Goal: Information Seeking & Learning: Learn about a topic

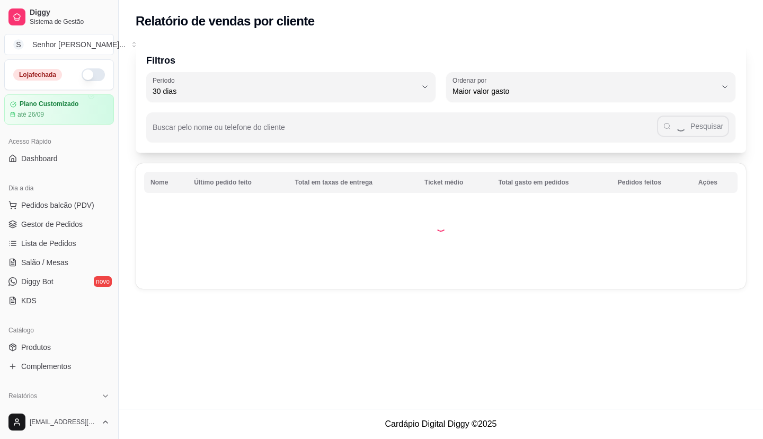
select select "30"
select select "HIGHEST_TOTAL_SPENT_WITH_ORDERS"
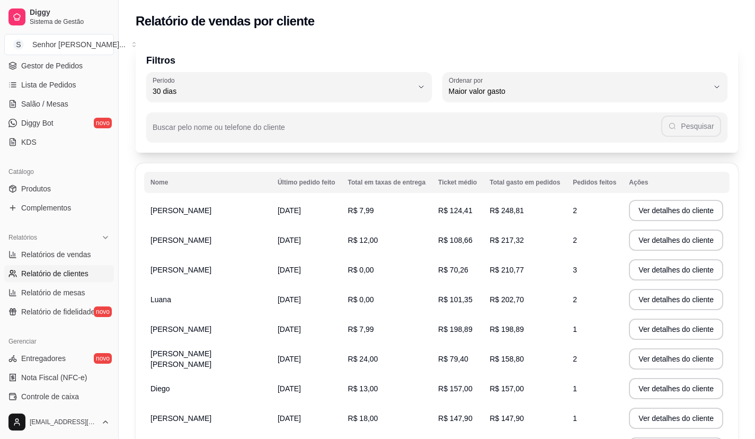
scroll to position [159, 0]
click at [61, 312] on span "Relatório de fidelidade" at bounding box center [58, 311] width 74 height 11
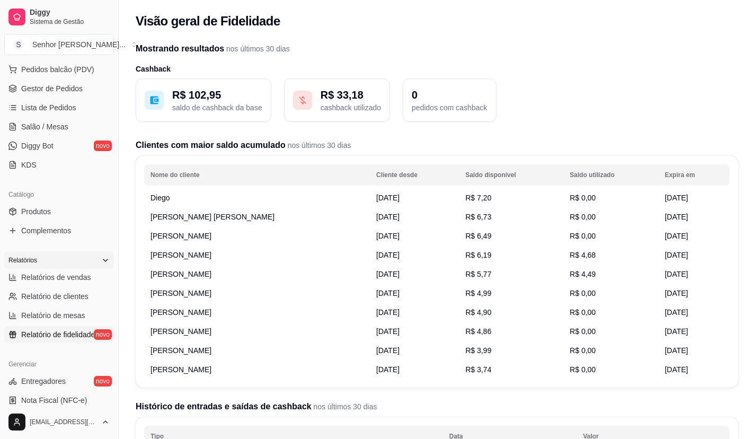
scroll to position [159, 0]
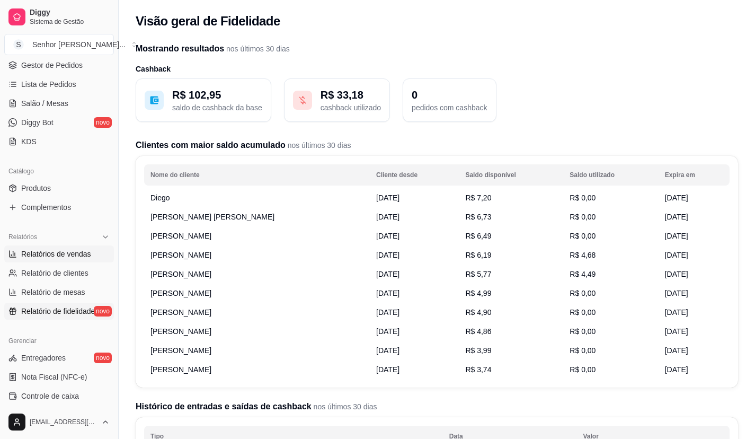
click at [34, 256] on span "Relatórios de vendas" at bounding box center [56, 254] width 70 height 11
select select "ALL"
select select "0"
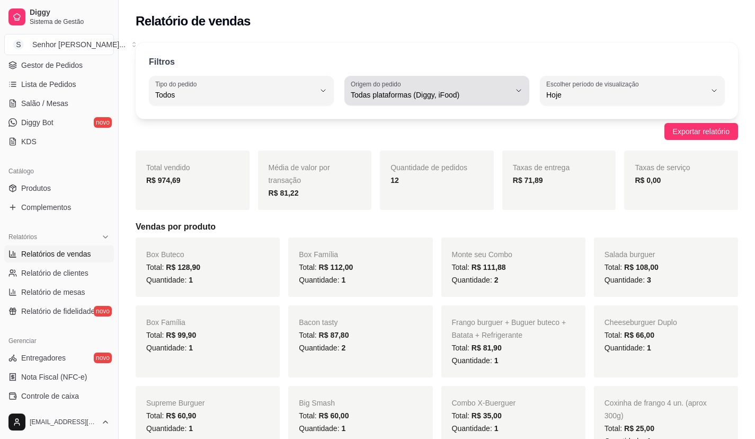
click at [516, 94] on icon "button" at bounding box center [519, 90] width 8 height 8
click at [393, 157] on span "iFood" at bounding box center [431, 155] width 151 height 10
type input "IFOOD"
select select "IFOOD"
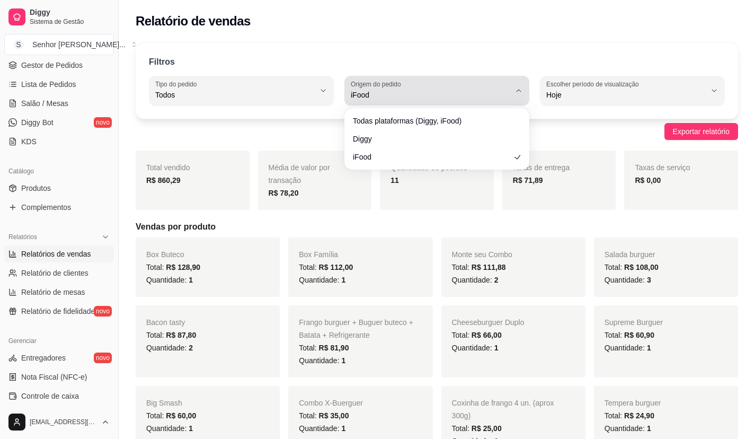
click at [497, 85] on div "iFood" at bounding box center [431, 90] width 160 height 21
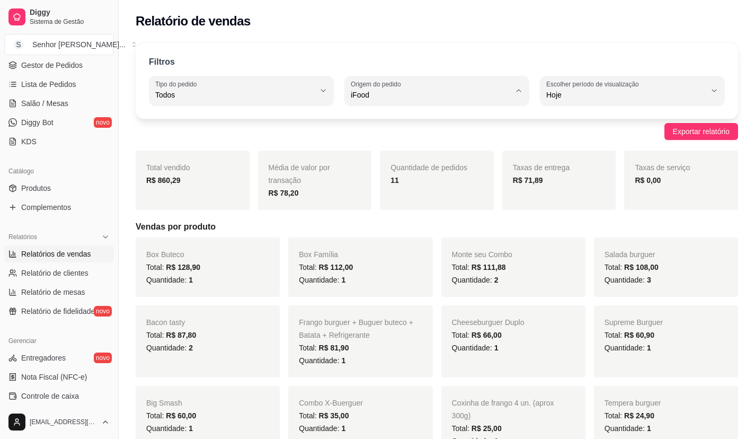
click at [422, 137] on span "Diggy" at bounding box center [431, 138] width 151 height 10
type input "DIGGY"
select select "DIGGY"
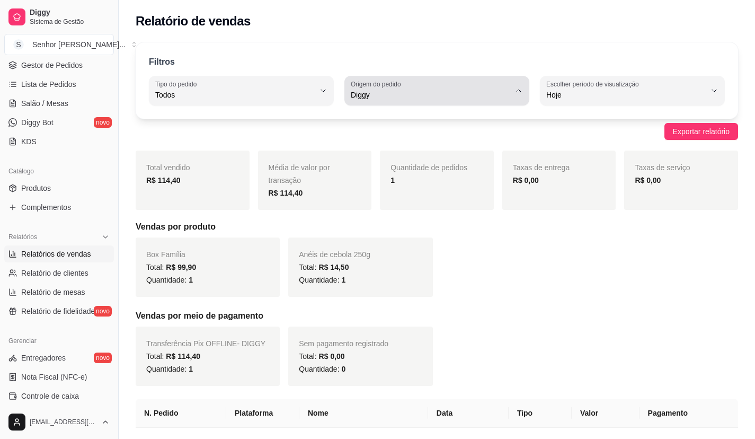
click at [517, 92] on icon "button" at bounding box center [519, 90] width 8 height 8
click at [455, 156] on span "iFood" at bounding box center [431, 155] width 151 height 10
type input "IFOOD"
select select "IFOOD"
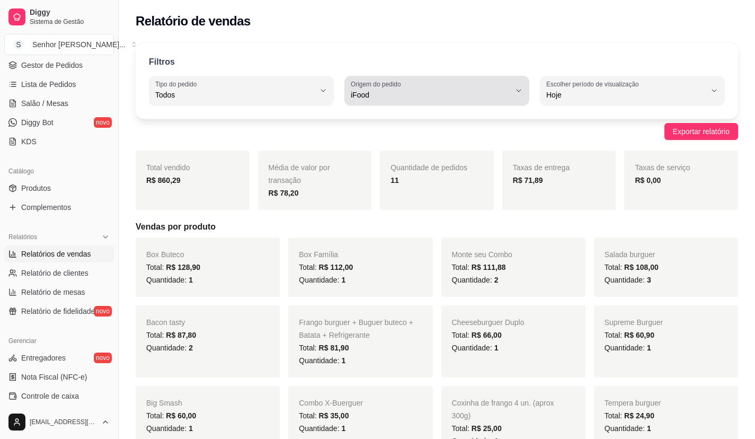
click at [514, 85] on button "Origem do pedido iFood" at bounding box center [437, 91] width 185 height 30
click at [453, 115] on li "Todas plataformas (Diggy, iFood)" at bounding box center [438, 120] width 170 height 16
type input "ALL"
select select "ALL"
